Goal: Navigation & Orientation: Find specific page/section

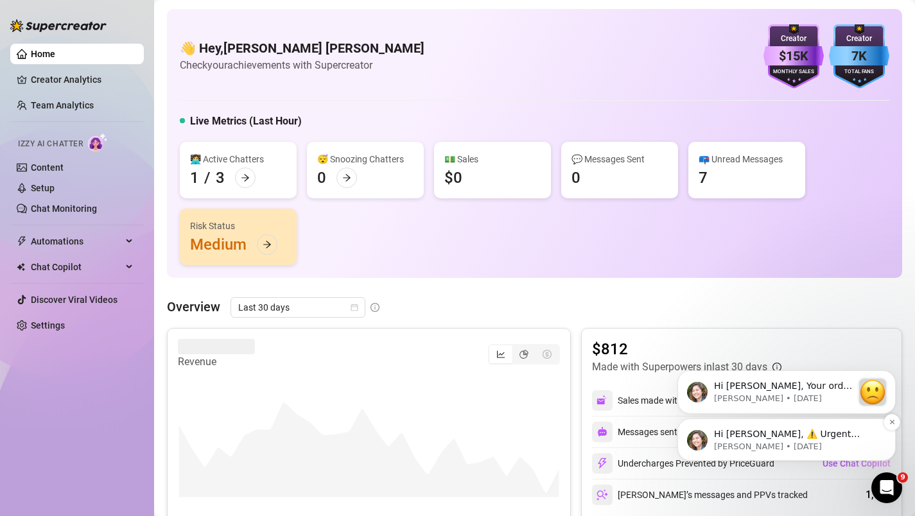
click at [817, 446] on p "[PERSON_NAME] • [DATE]" at bounding box center [797, 447] width 166 height 12
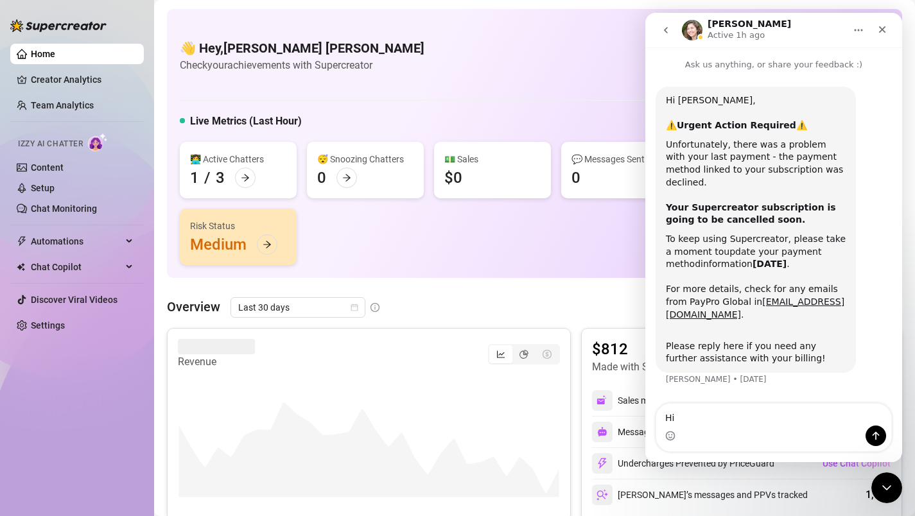
type textarea "Hi"
click at [791, 247] on link "update your payment method" at bounding box center [743, 258] width 155 height 23
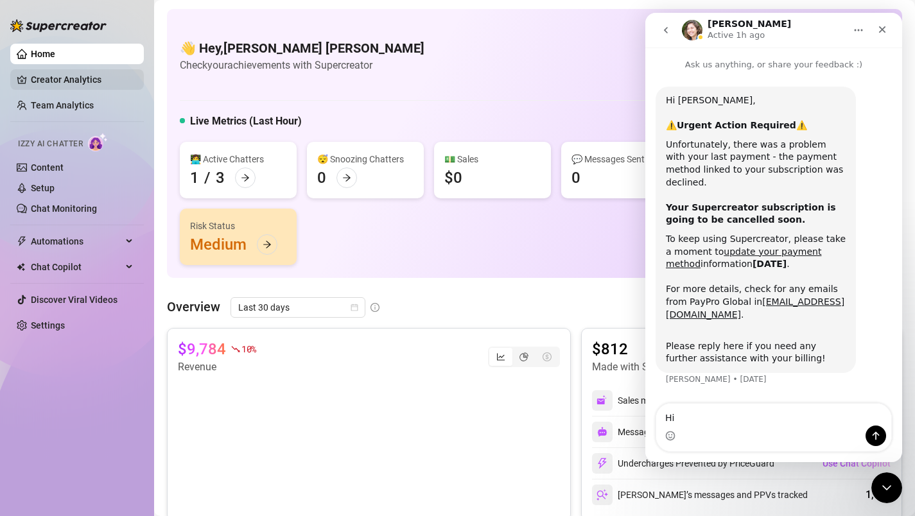
click at [89, 73] on link "Creator Analytics" at bounding box center [82, 79] width 103 height 21
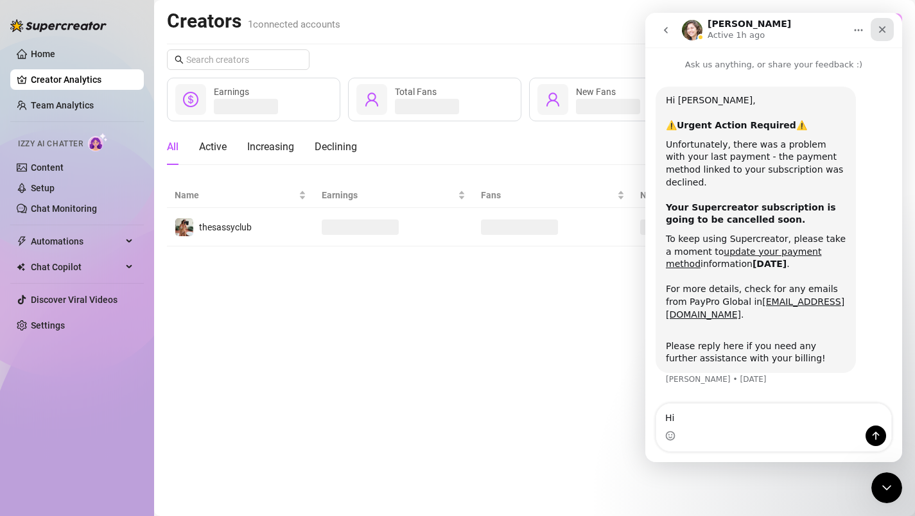
click at [885, 32] on icon "Close" at bounding box center [882, 29] width 7 height 7
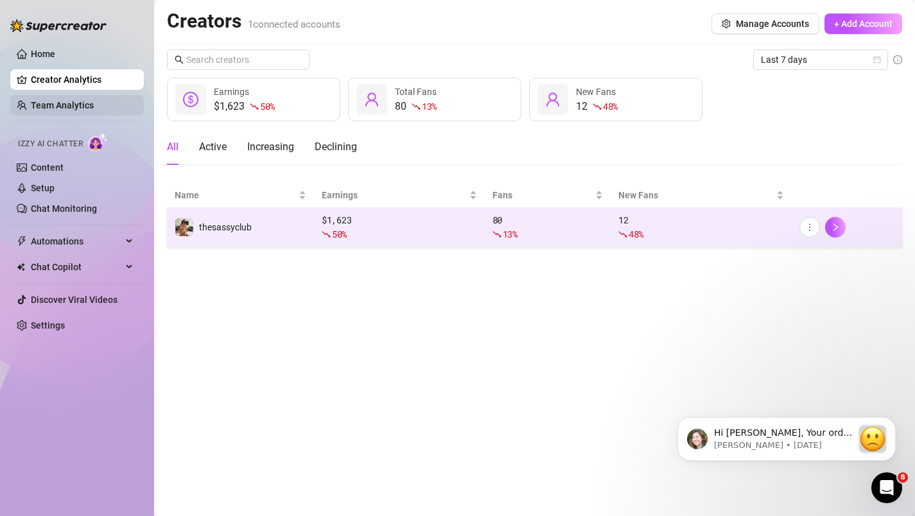
click at [94, 107] on link "Team Analytics" at bounding box center [62, 105] width 63 height 10
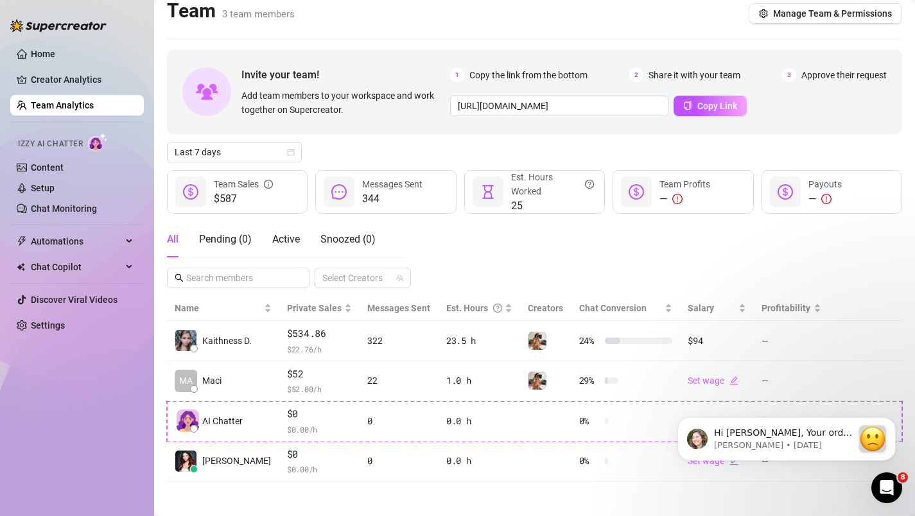
scroll to position [14, 0]
